Goal: Navigation & Orientation: Find specific page/section

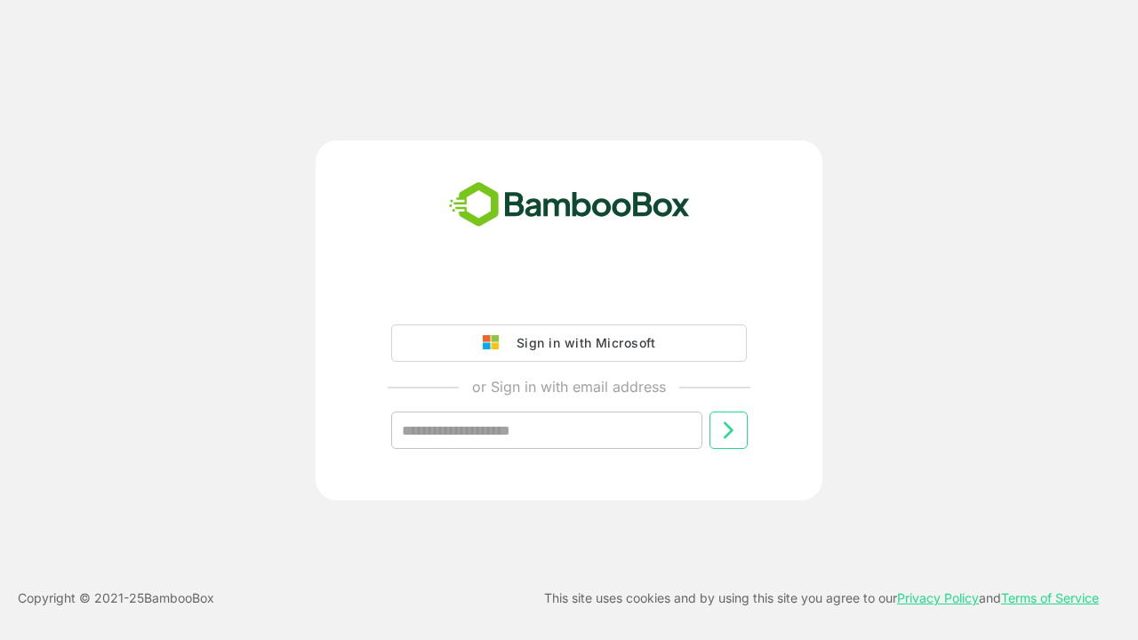
type input "**********"
click at [728, 430] on icon at bounding box center [727, 430] width 21 height 21
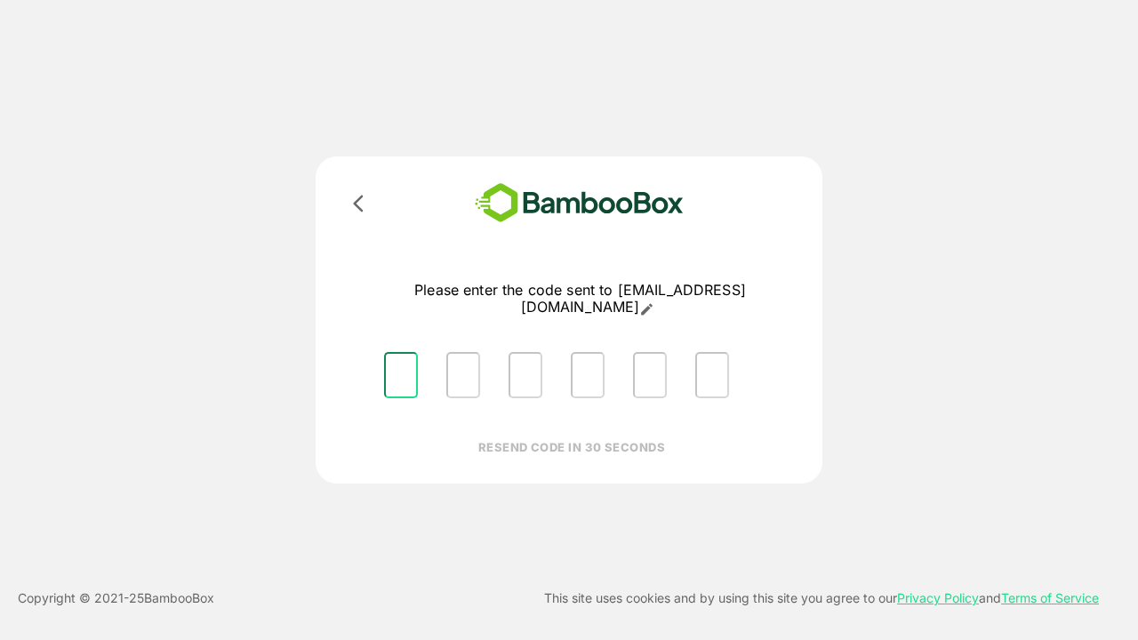
type input "*"
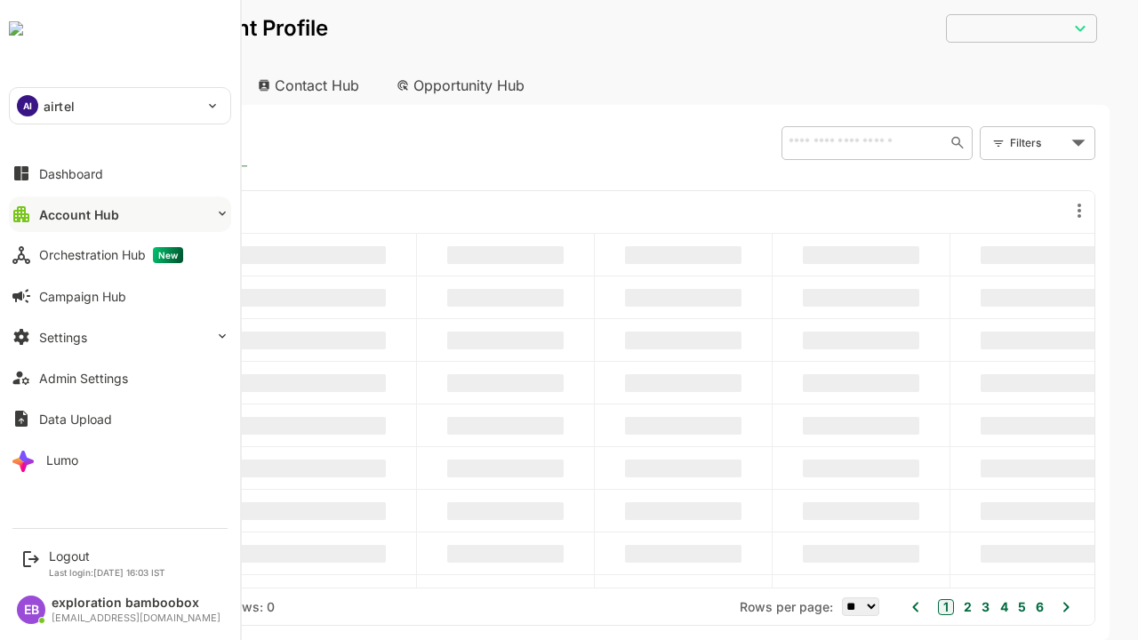
click at [119, 214] on button "Account Hub" at bounding box center [120, 214] width 222 height 36
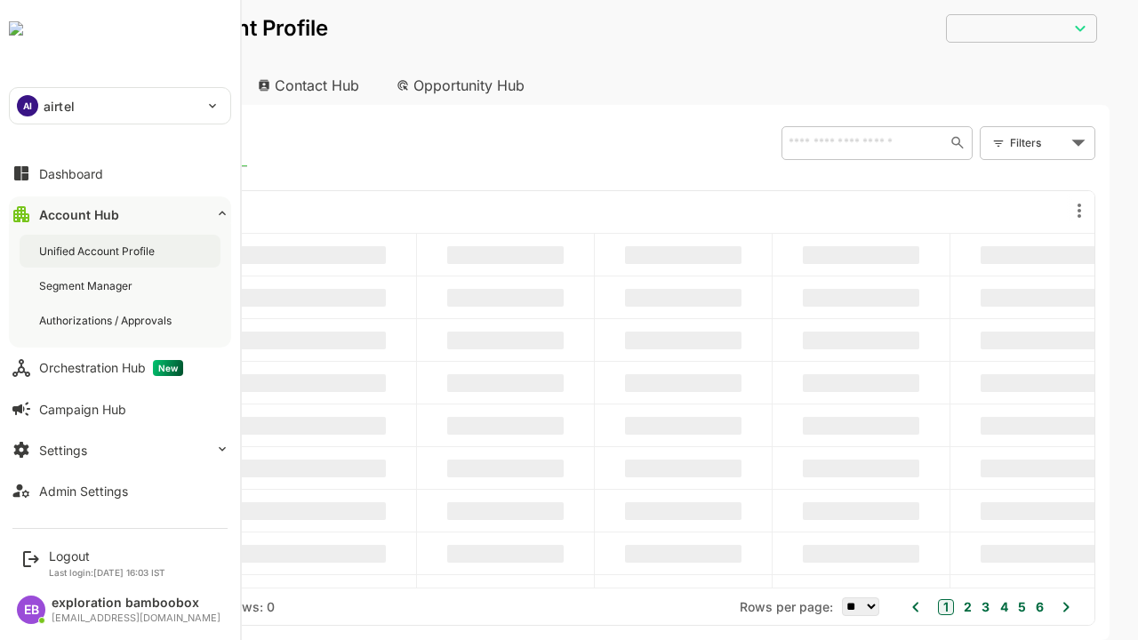
click at [99, 251] on div "Unified Account Profile" at bounding box center [98, 251] width 119 height 15
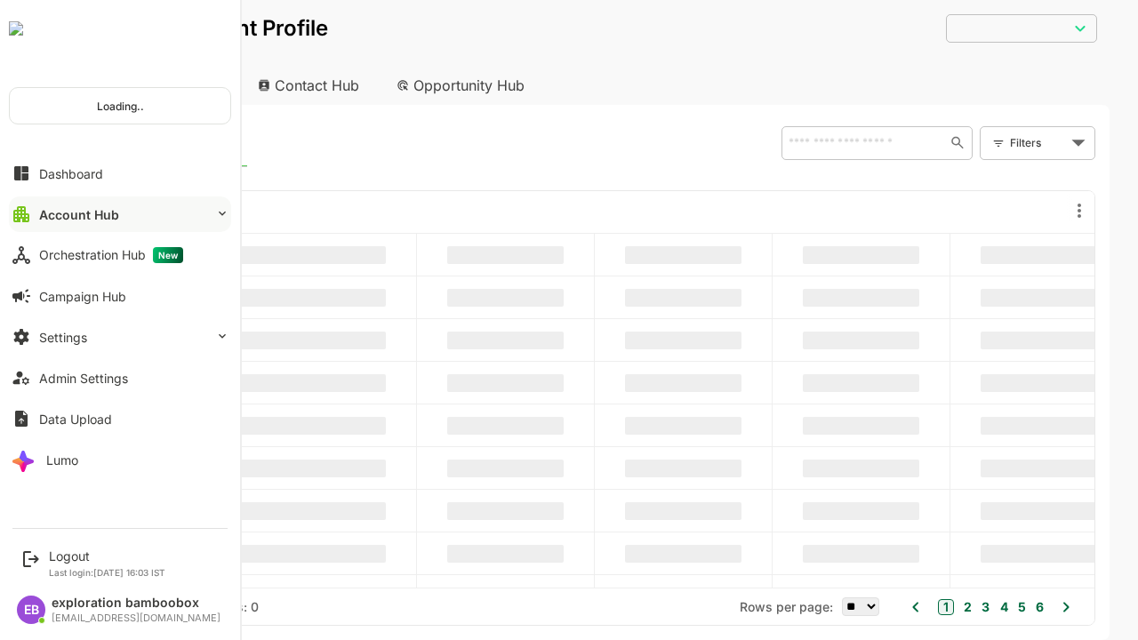
click at [119, 214] on button "Account Hub" at bounding box center [120, 214] width 222 height 36
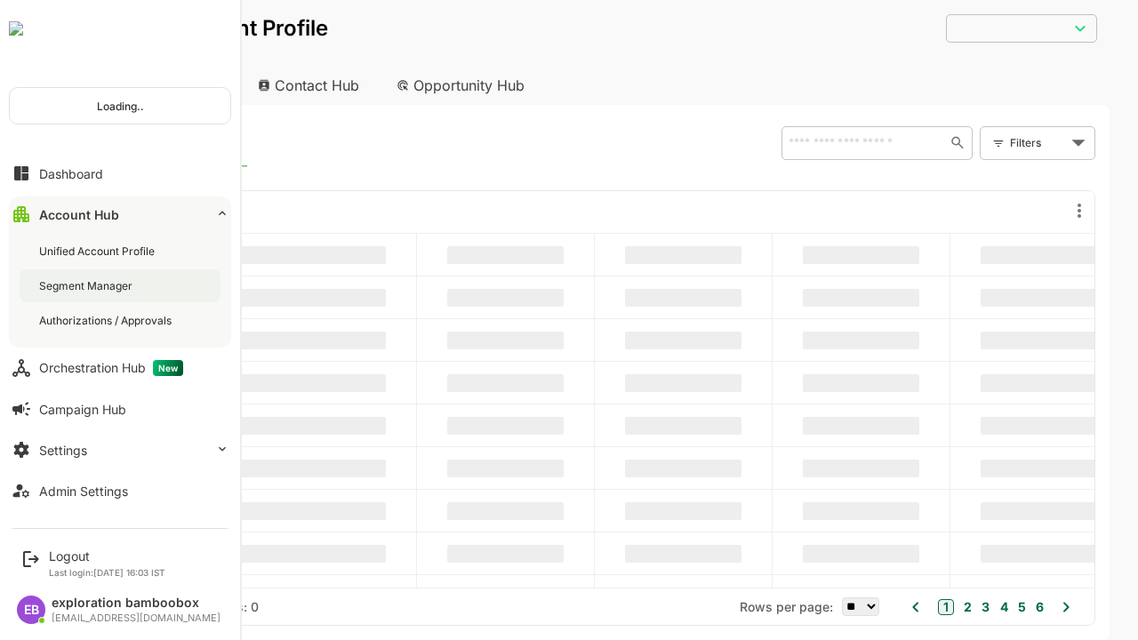
click at [87, 285] on div "Segment Manager" at bounding box center [87, 285] width 97 height 15
